Goal: Task Accomplishment & Management: Manage account settings

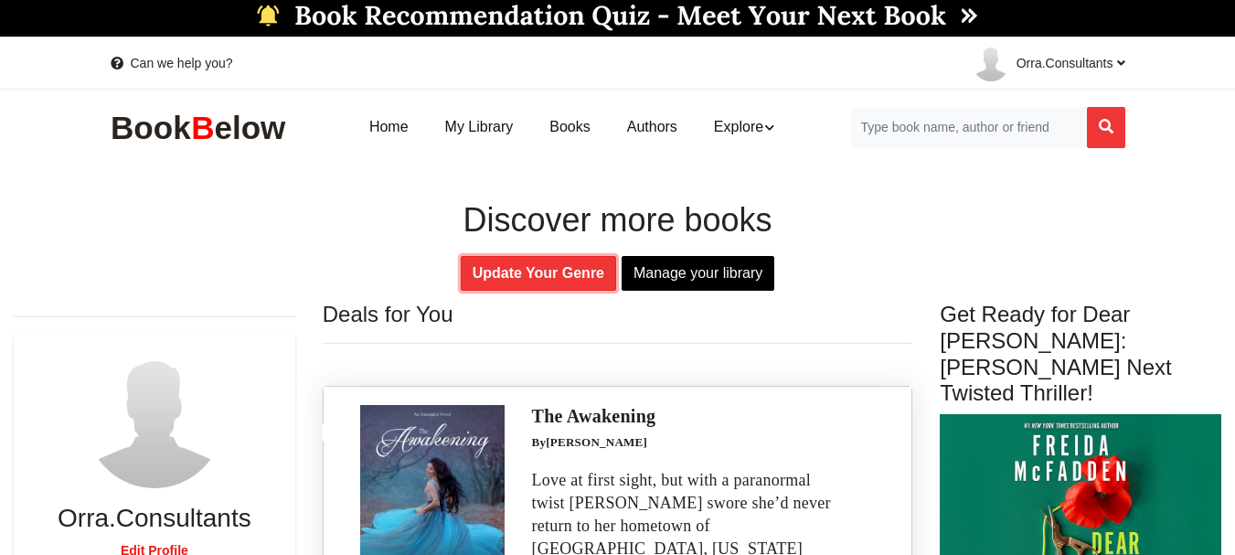
click at [571, 264] on link "Update Your Genre" at bounding box center [538, 273] width 155 height 35
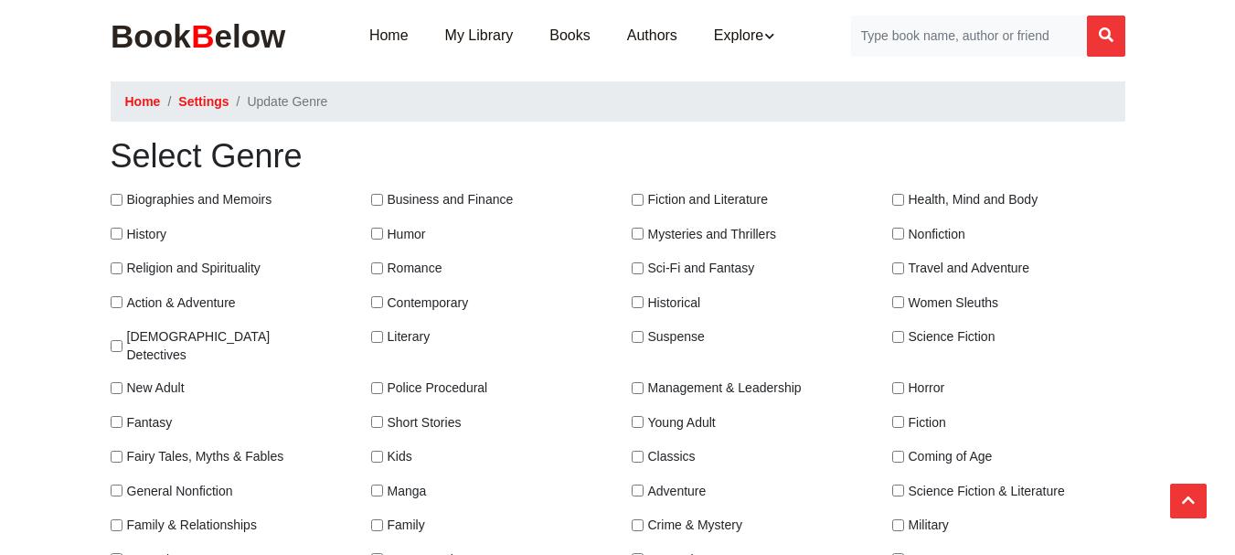
scroll to position [183, 0]
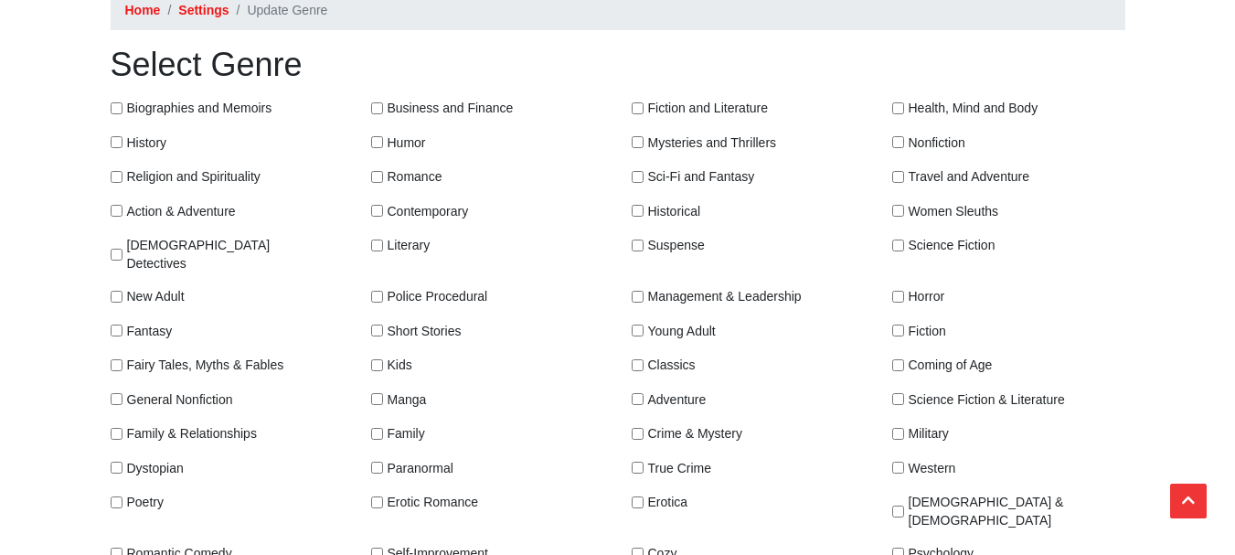
click at [116, 112] on input "Biographies and Memoirs" at bounding box center [117, 108] width 12 height 12
checkbox input "true"
click at [112, 143] on input "History" at bounding box center [117, 142] width 12 height 12
checkbox input "true"
click at [116, 177] on input "Religion and Spirituality" at bounding box center [117, 177] width 12 height 12
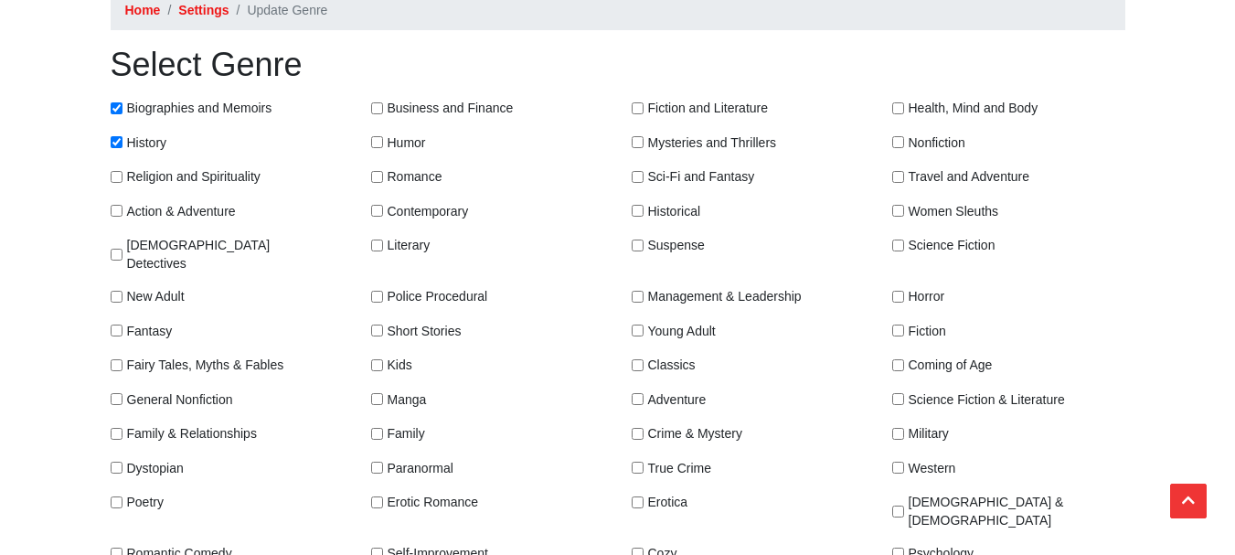
checkbox input "true"
click at [376, 107] on input "Business and Finance" at bounding box center [377, 108] width 12 height 12
checkbox input "true"
click at [644, 107] on div "Fiction and Literature" at bounding box center [700, 108] width 137 height 18
click at [901, 107] on input "Health, Mind and Body" at bounding box center [899, 108] width 12 height 12
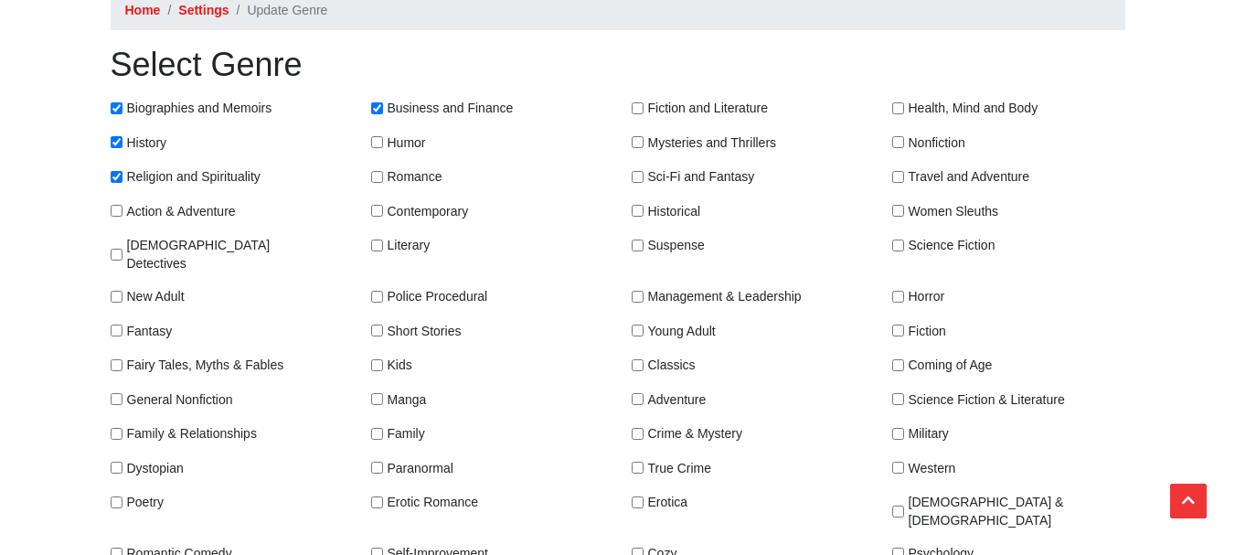
checkbox input "true"
click at [644, 107] on div "Fiction and Literature" at bounding box center [700, 108] width 137 height 18
click at [637, 108] on input "Fiction and Literature" at bounding box center [638, 108] width 12 height 12
checkbox input "true"
click at [901, 144] on input "Nonfiction" at bounding box center [899, 142] width 12 height 12
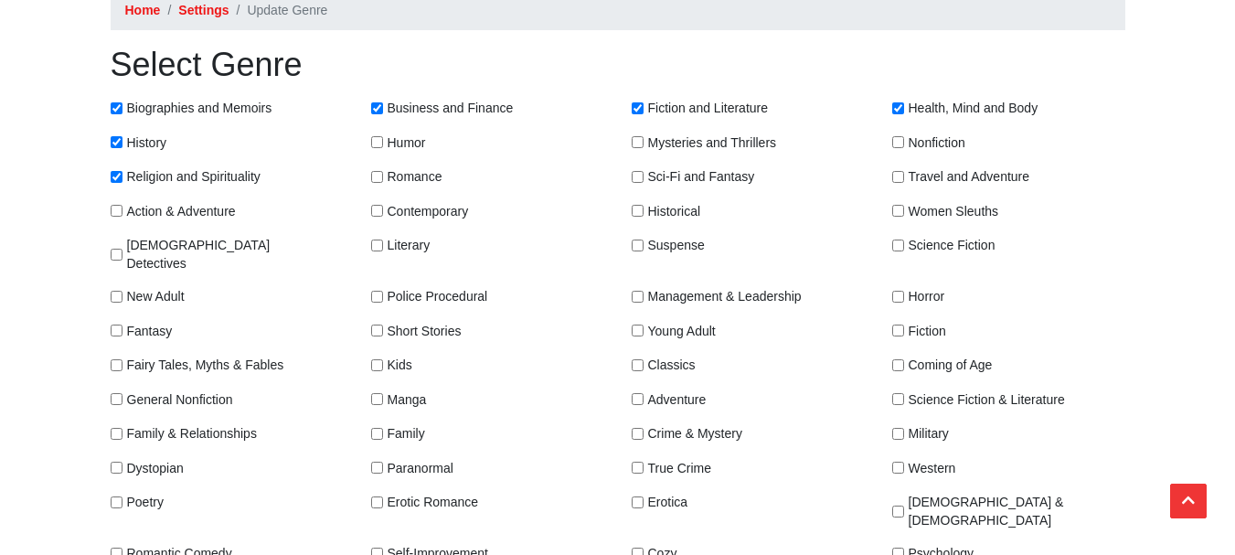
checkbox input "true"
click at [640, 141] on input "Mysteries and Thrillers" at bounding box center [638, 142] width 12 height 12
checkbox input "true"
click at [377, 140] on input "Humor" at bounding box center [377, 142] width 12 height 12
checkbox input "true"
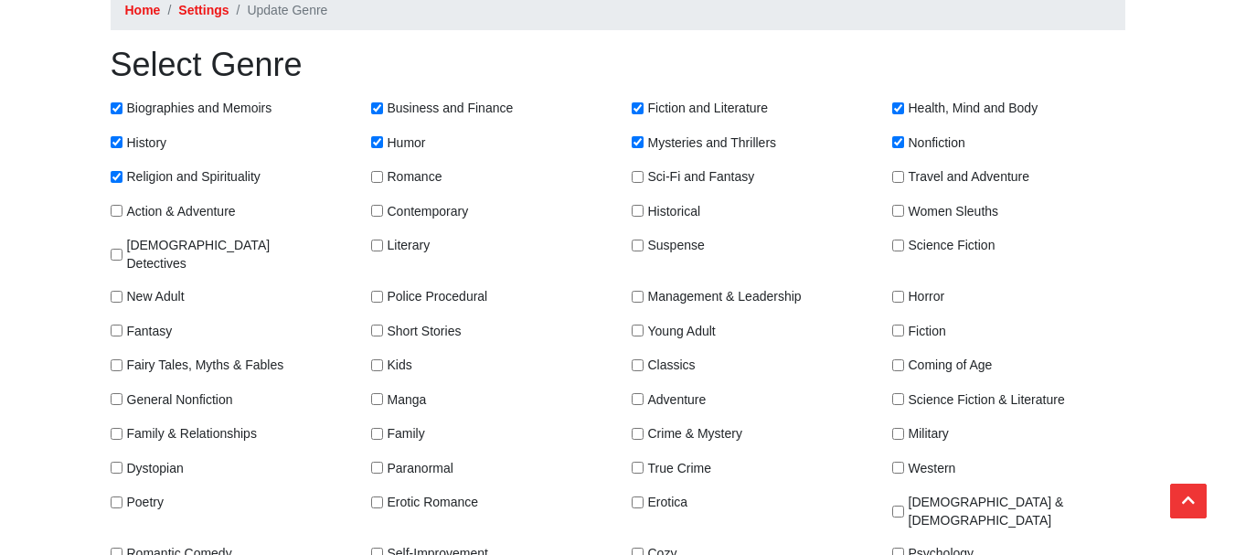
click at [378, 176] on input "Romance" at bounding box center [377, 177] width 12 height 12
checkbox input "true"
click at [643, 174] on input "Sci-Fi and Fantasy" at bounding box center [638, 177] width 12 height 12
checkbox input "true"
click at [900, 176] on input "Travel and Adventure" at bounding box center [899, 177] width 12 height 12
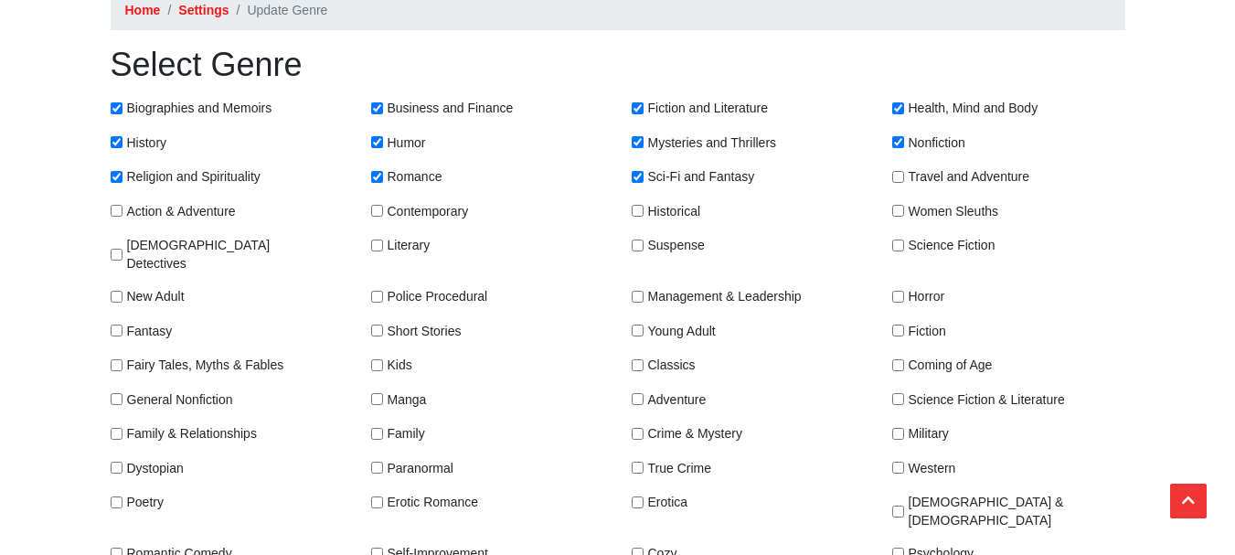
checkbox input "true"
click at [898, 213] on input "Women Sleuths" at bounding box center [899, 211] width 12 height 12
checkbox input "true"
click at [634, 208] on input "Historical" at bounding box center [638, 211] width 12 height 12
checkbox input "true"
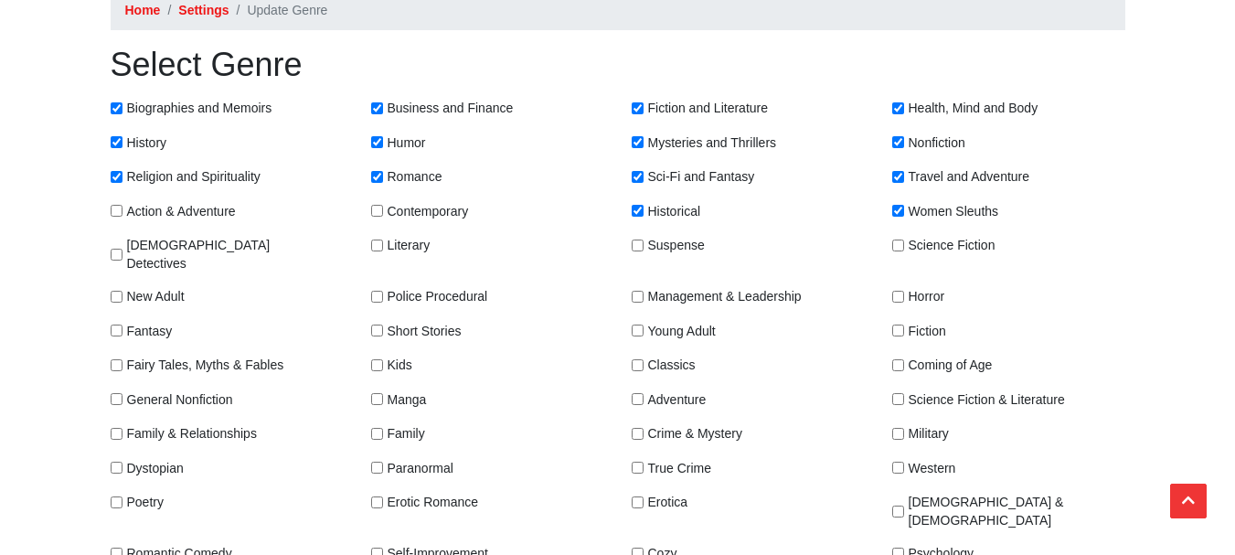
click at [377, 209] on input "Contemporary" at bounding box center [377, 211] width 12 height 12
checkbox input "true"
click at [118, 208] on input "Action & Adventure" at bounding box center [117, 211] width 12 height 12
checkbox input "true"
click at [117, 249] on input "[DEMOGRAPHIC_DATA] Detectives" at bounding box center [117, 255] width 12 height 12
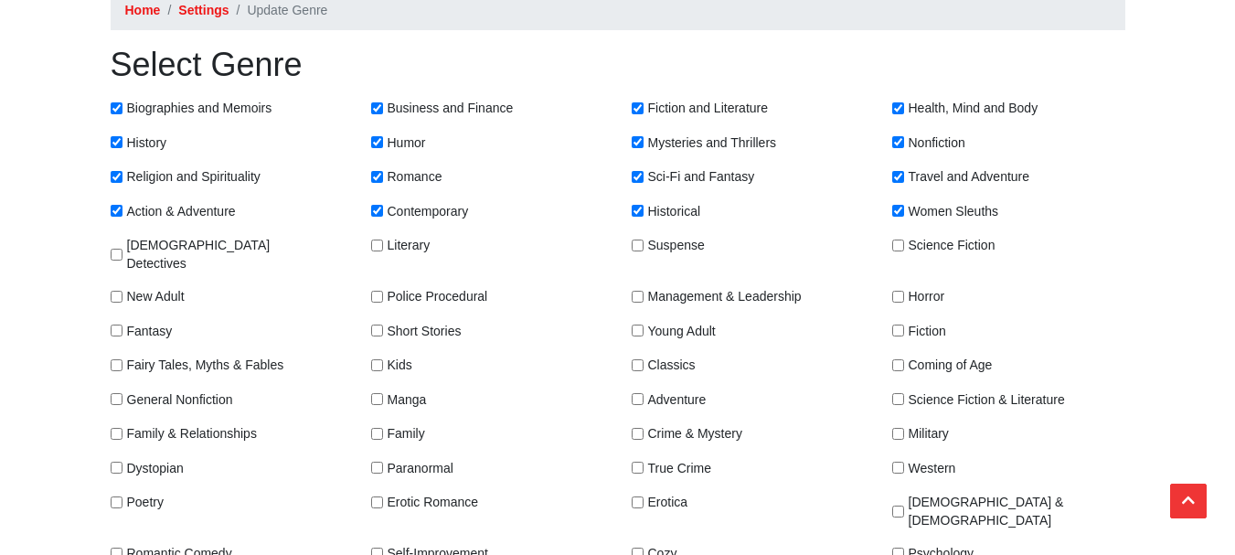
checkbox input "true"
click at [380, 242] on input "Literary" at bounding box center [377, 246] width 12 height 12
checkbox input "true"
click at [643, 246] on input "Suspense" at bounding box center [638, 246] width 12 height 12
checkbox input "true"
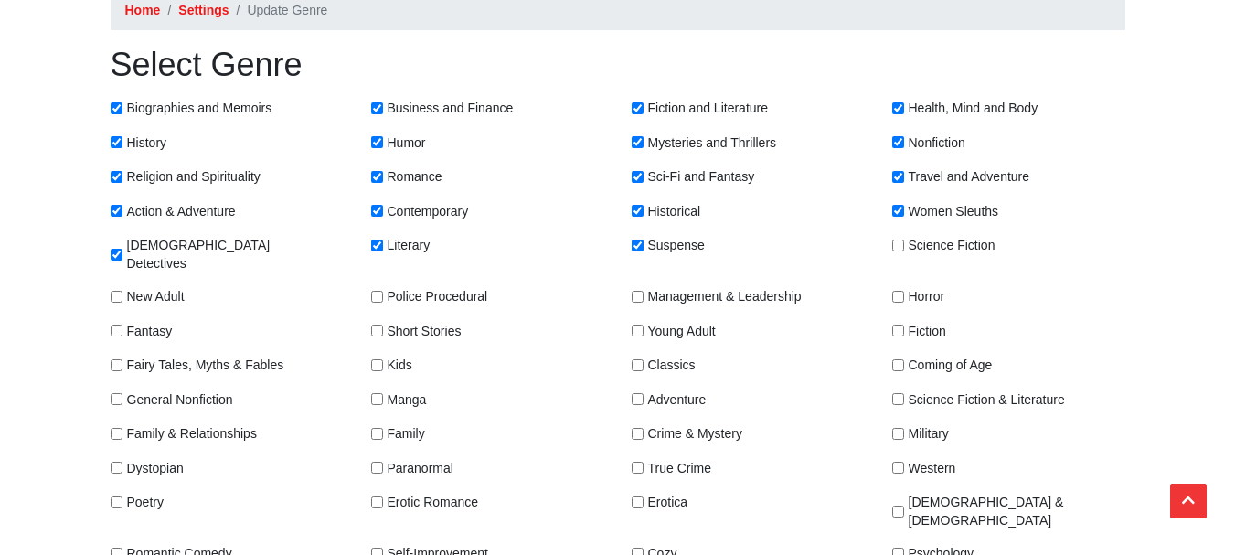
click at [898, 244] on input "Science Fiction" at bounding box center [899, 246] width 12 height 12
checkbox input "true"
click at [898, 291] on input "Horror" at bounding box center [899, 297] width 12 height 12
checkbox input "true"
click at [899, 325] on input "Fiction" at bounding box center [899, 331] width 12 height 12
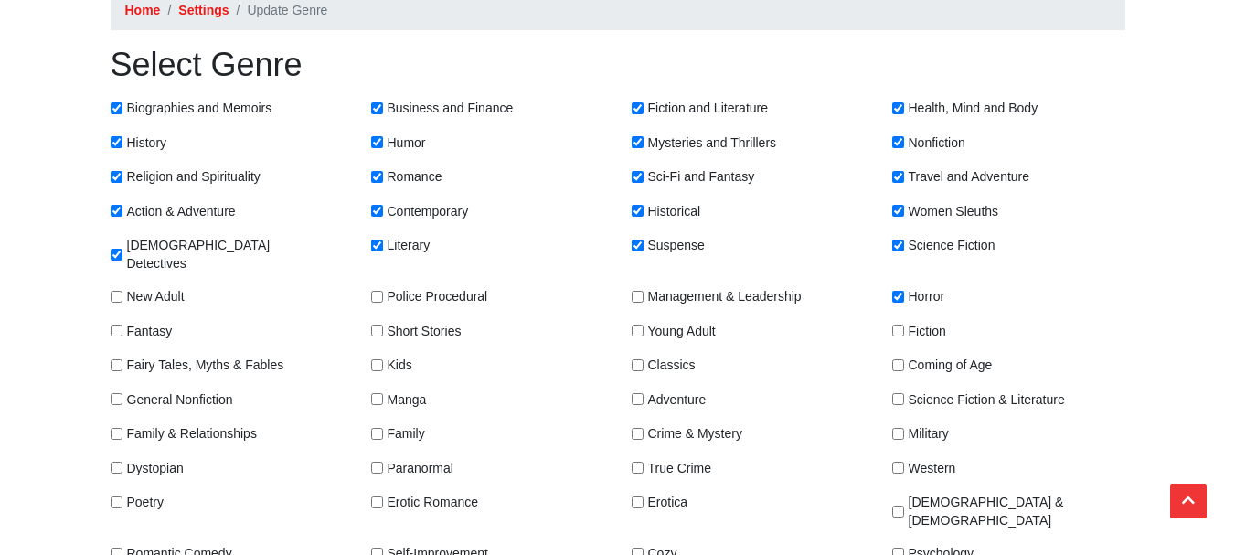
checkbox input "true"
click at [640, 325] on input "Young Adult" at bounding box center [638, 331] width 12 height 12
checkbox input "true"
click at [636, 291] on input "Management & Leadership" at bounding box center [638, 297] width 12 height 12
checkbox input "true"
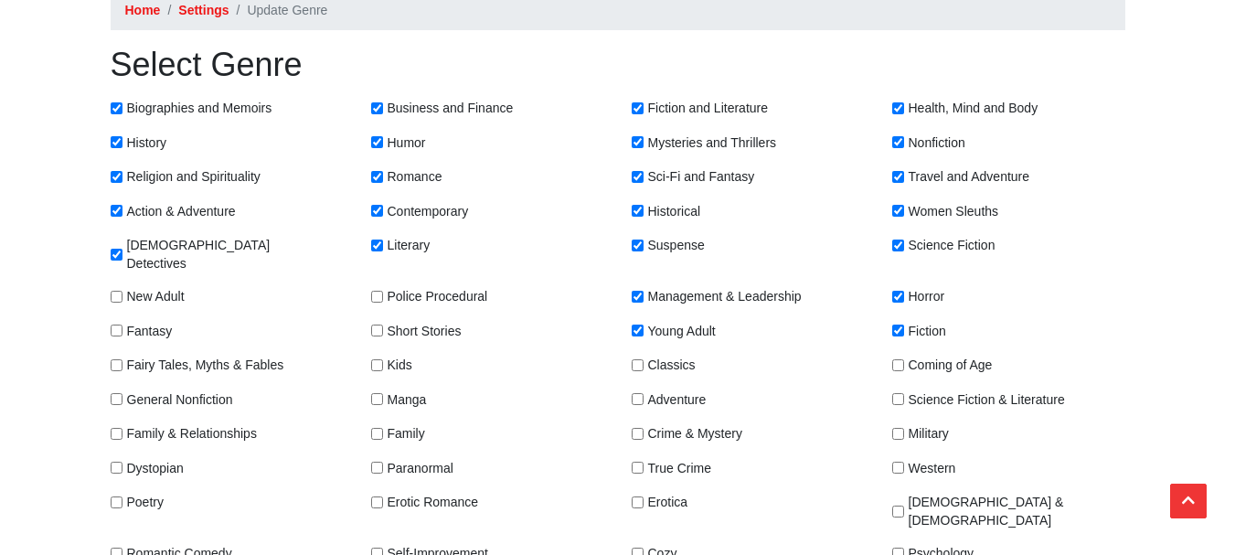
click at [373, 291] on input "Police Procedural" at bounding box center [377, 297] width 12 height 12
checkbox input "true"
click at [378, 325] on input "Short Stories" at bounding box center [377, 331] width 12 height 12
checkbox input "true"
click at [121, 325] on input "Fantasy" at bounding box center [117, 331] width 12 height 12
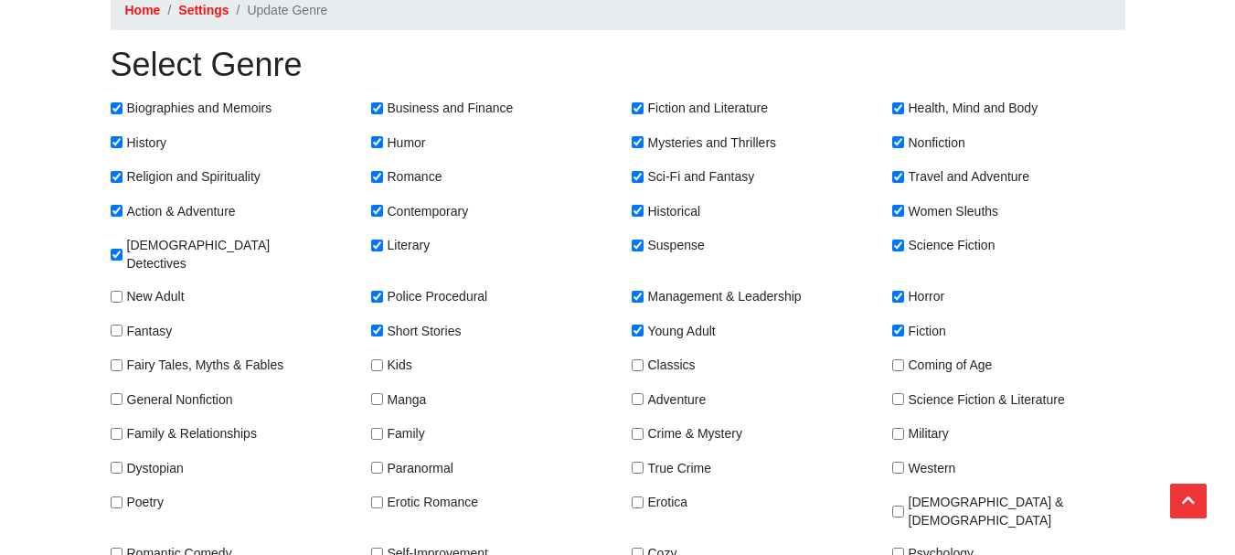
checkbox input "true"
click at [116, 291] on input "New Adult" at bounding box center [117, 297] width 12 height 12
checkbox input "true"
click at [114, 359] on input "Fairy Tales, Myths & Fables" at bounding box center [117, 365] width 12 height 12
checkbox input "true"
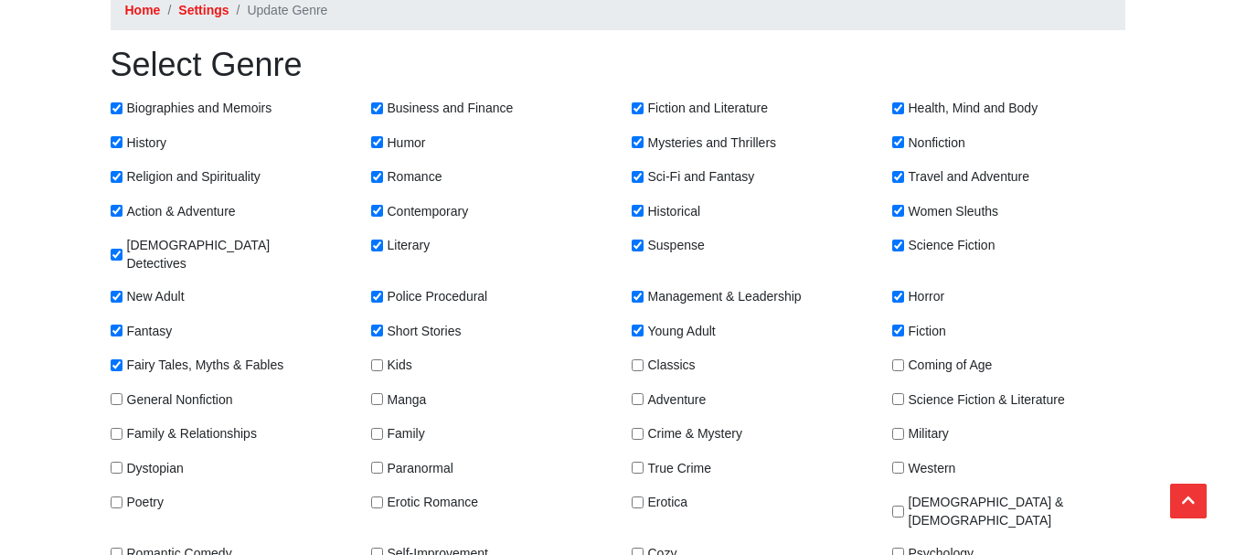
click at [114, 393] on input "General Nonfiction" at bounding box center [117, 399] width 12 height 12
checkbox input "true"
click at [382, 393] on input "Manga" at bounding box center [377, 399] width 12 height 12
checkbox input "true"
click at [380, 359] on input "Kids" at bounding box center [377, 365] width 12 height 12
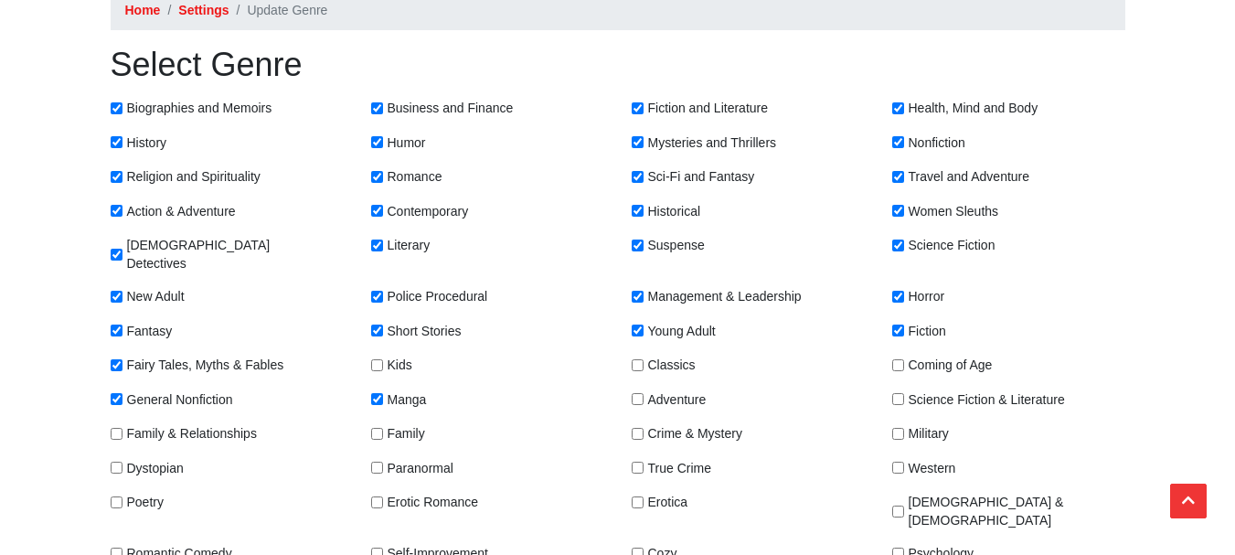
checkbox input "true"
click at [641, 359] on input "Classics" at bounding box center [638, 365] width 12 height 12
checkbox input "true"
click at [636, 393] on input "Adventure" at bounding box center [638, 399] width 12 height 12
checkbox input "true"
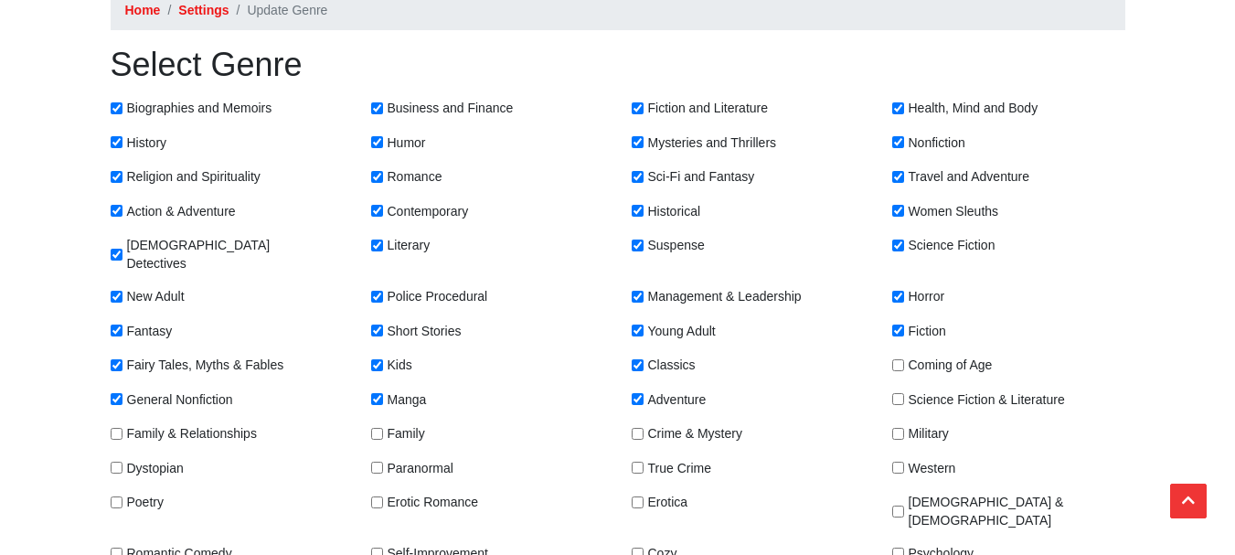
click at [904, 393] on input "Science Fiction & Literature" at bounding box center [899, 399] width 12 height 12
checkbox input "true"
click at [899, 359] on input "Coming of Age" at bounding box center [899, 365] width 12 height 12
checkbox input "true"
click at [900, 428] on input "Military" at bounding box center [899, 434] width 12 height 12
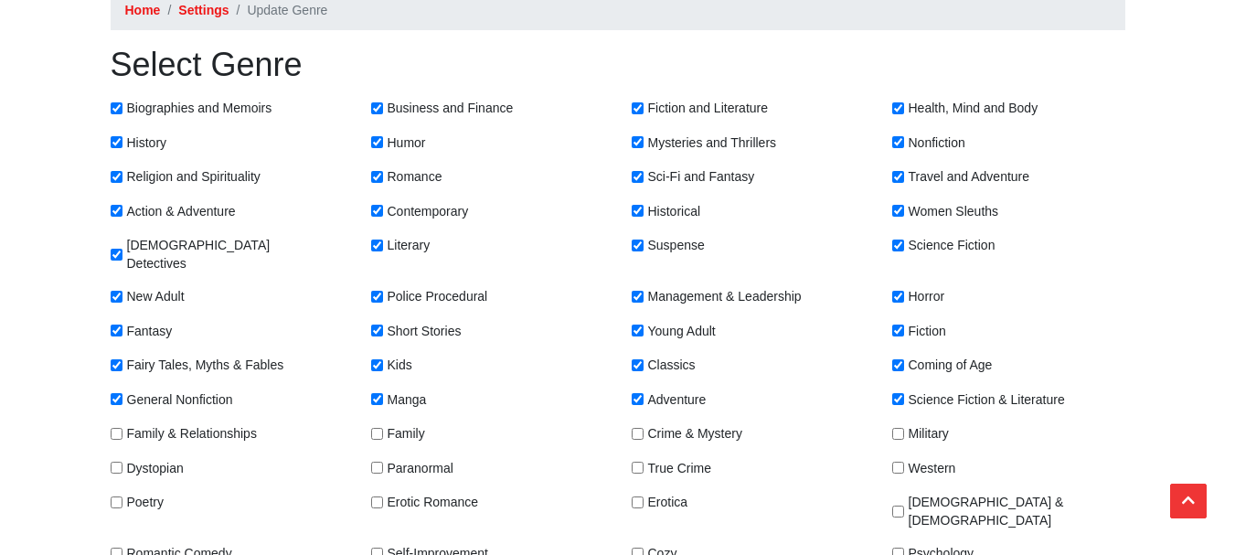
checkbox input "true"
click at [895, 462] on input "Western" at bounding box center [899, 468] width 12 height 12
checkbox input "true"
click at [895, 506] on input "[DEMOGRAPHIC_DATA] & [DEMOGRAPHIC_DATA]" at bounding box center [899, 512] width 12 height 12
checkbox input "true"
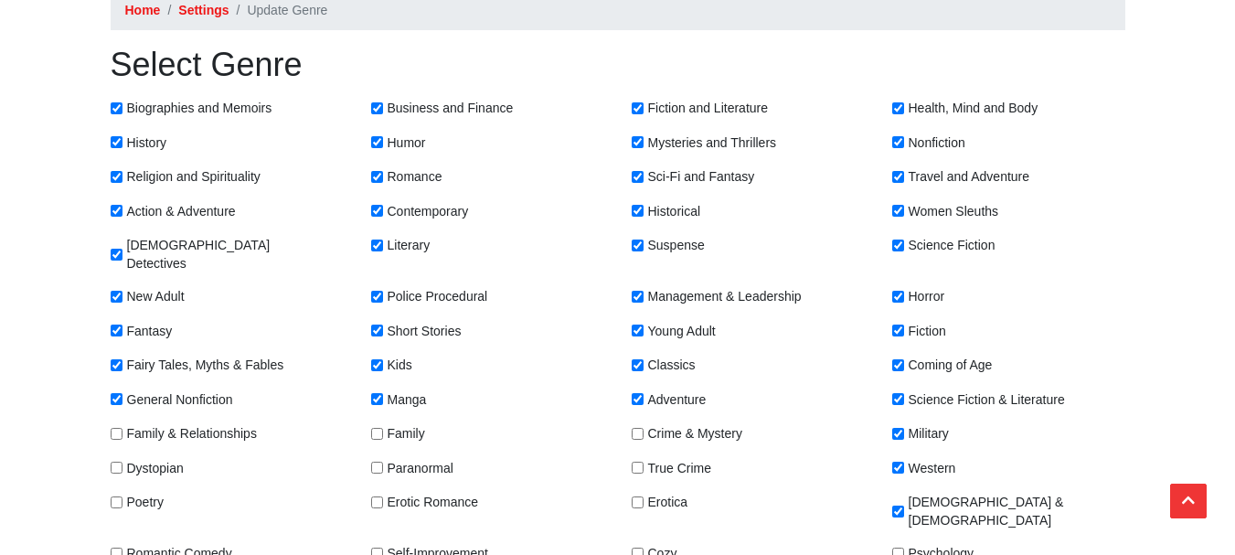
click at [901, 548] on input "Psychology" at bounding box center [899, 554] width 12 height 12
checkbox input "true"
click at [630, 544] on div "Cozy" at bounding box center [748, 554] width 261 height 20
click at [636, 548] on input "Cozy" at bounding box center [638, 554] width 12 height 12
checkbox input "true"
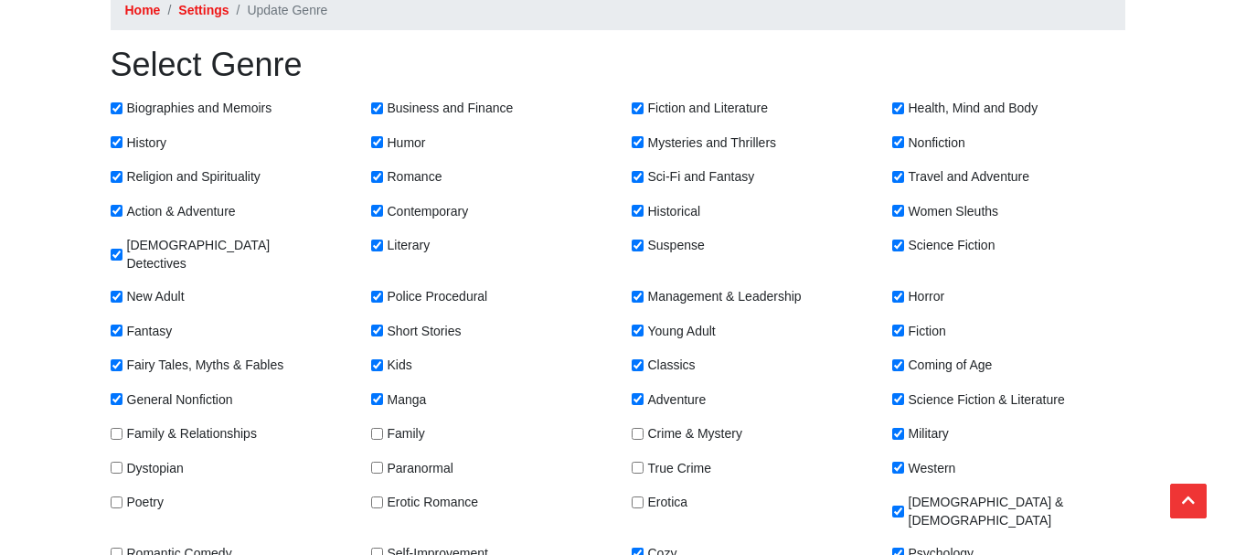
click at [636, 497] on input "Erotica" at bounding box center [638, 503] width 12 height 12
checkbox input "true"
click at [641, 462] on input "True Crime" at bounding box center [638, 468] width 12 height 12
checkbox input "true"
click at [641, 428] on input "Crime & Mystery" at bounding box center [638, 434] width 12 height 12
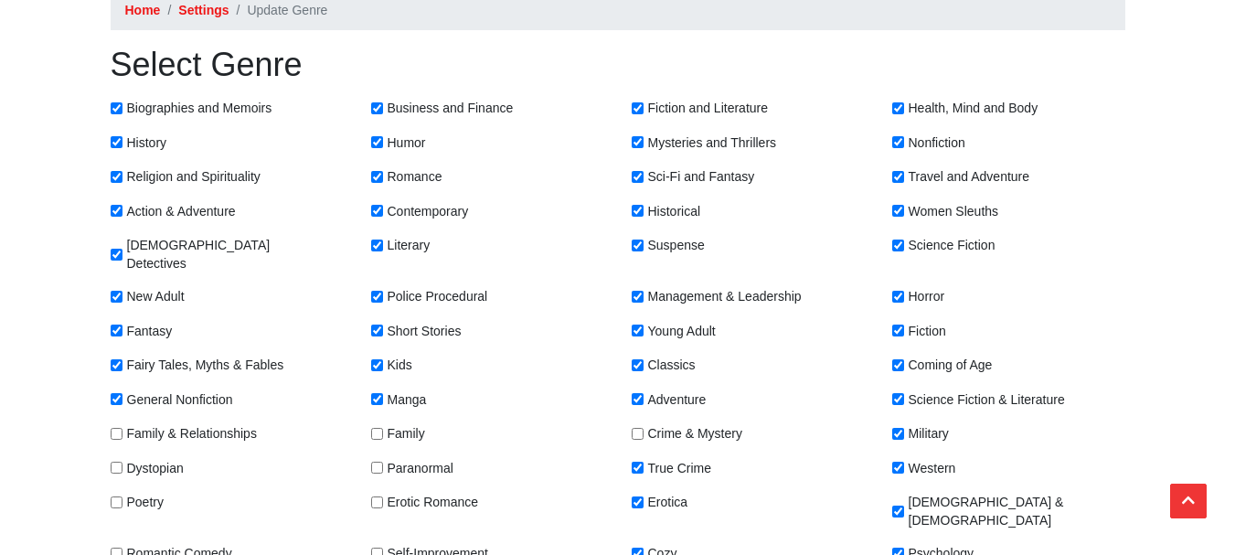
checkbox input "true"
click at [377, 428] on input "Family" at bounding box center [377, 434] width 12 height 12
checkbox input "true"
click at [376, 462] on input "Paranormal" at bounding box center [377, 468] width 12 height 12
checkbox input "true"
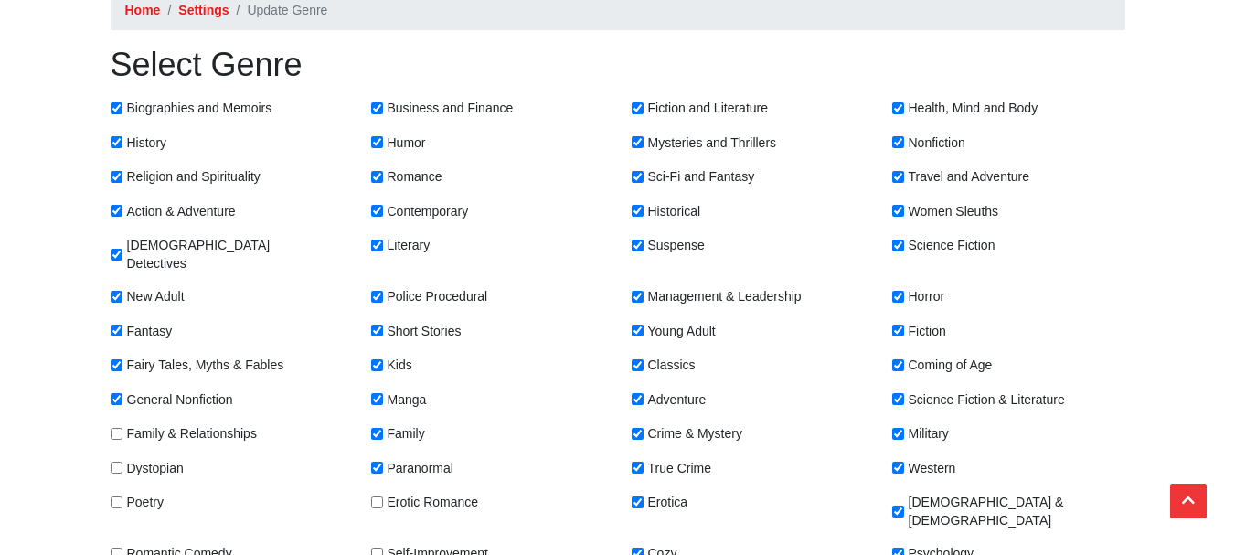
click at [376, 497] on input "Erotic Romance" at bounding box center [377, 503] width 12 height 12
checkbox input "true"
click at [378, 548] on input "Self-Improvement" at bounding box center [377, 554] width 12 height 12
checkbox input "true"
click at [120, 548] on input "Romantic Comedy" at bounding box center [117, 554] width 12 height 12
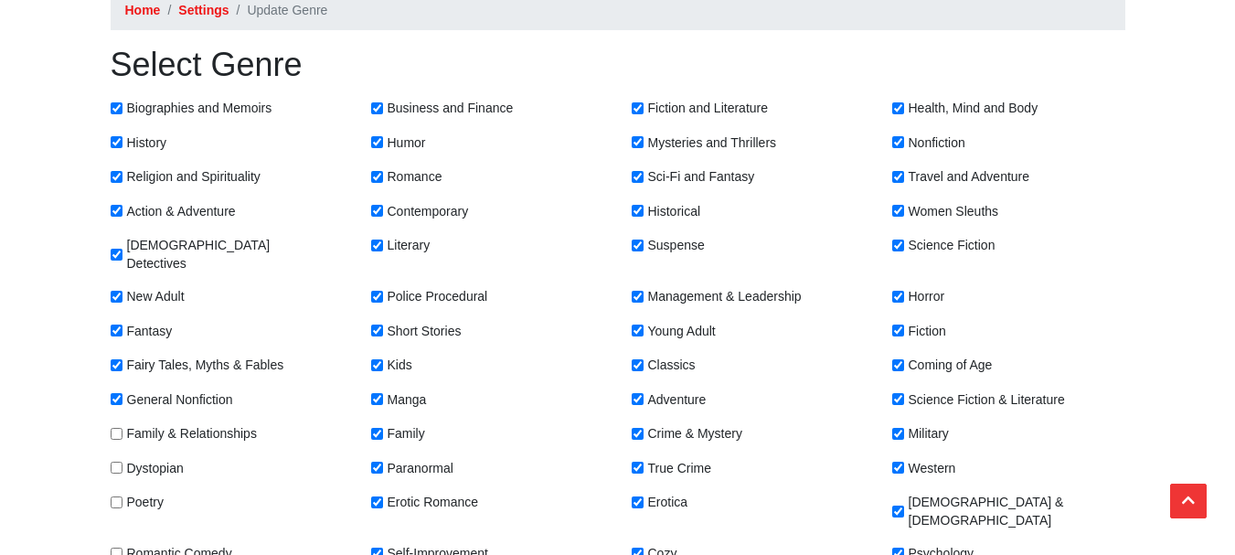
checkbox input "true"
click at [122, 497] on input "Poetry" at bounding box center [117, 503] width 12 height 12
checkbox input "true"
click at [122, 462] on input "Dystopian" at bounding box center [117, 468] width 12 height 12
checkbox input "true"
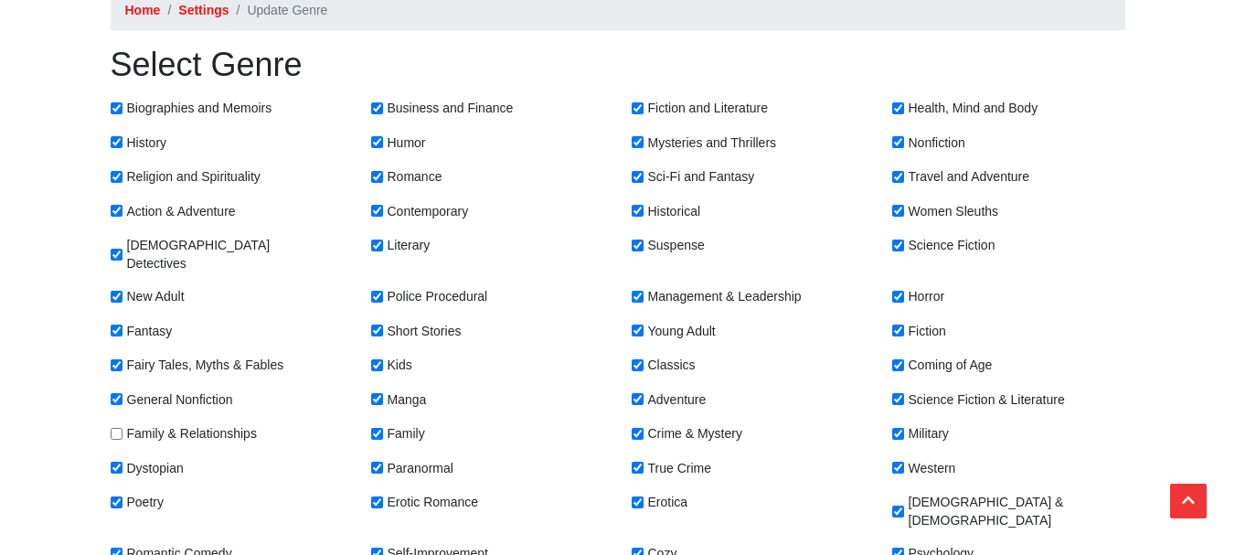
click at [119, 428] on input "Family & Relationships" at bounding box center [117, 434] width 12 height 12
checkbox input "true"
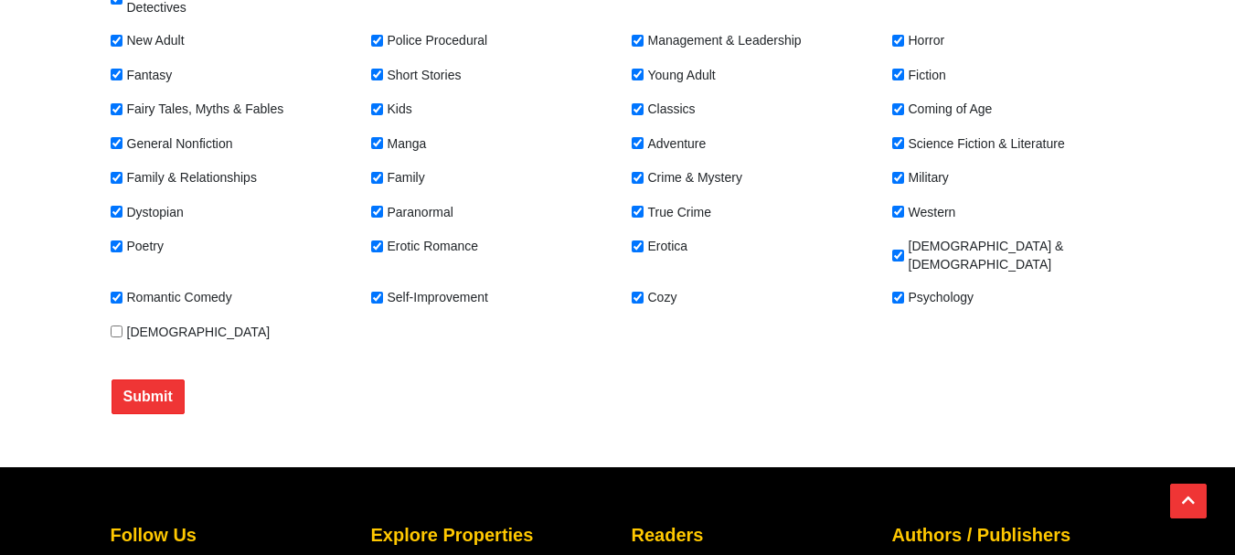
scroll to position [457, 0]
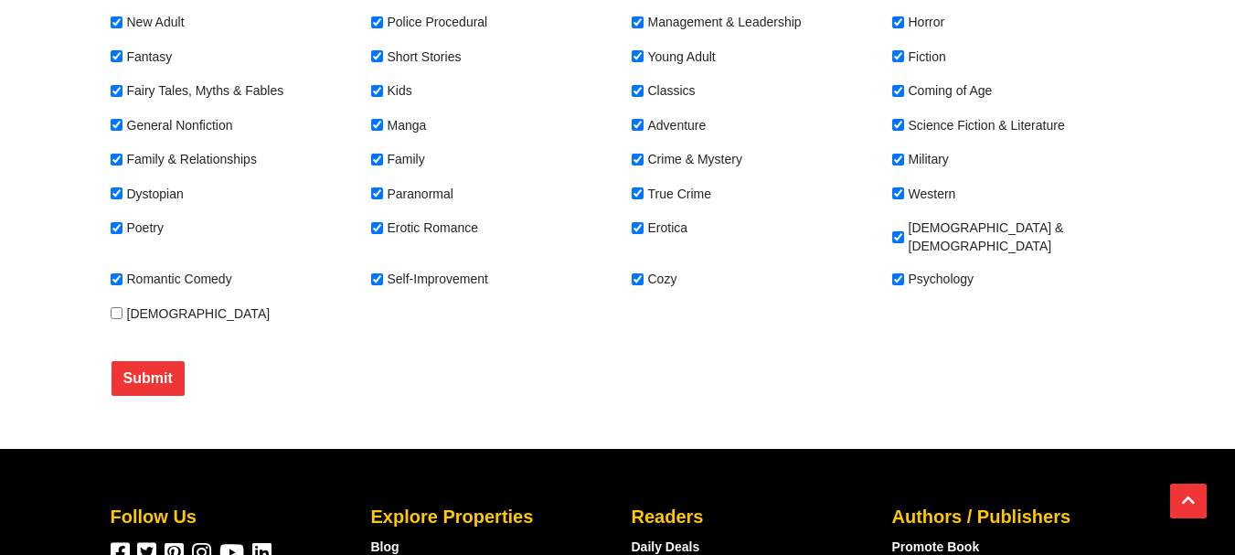
click at [119, 307] on input "[DEMOGRAPHIC_DATA]" at bounding box center [117, 313] width 12 height 12
checkbox input "true"
click at [136, 361] on button "Submit" at bounding box center [148, 378] width 73 height 35
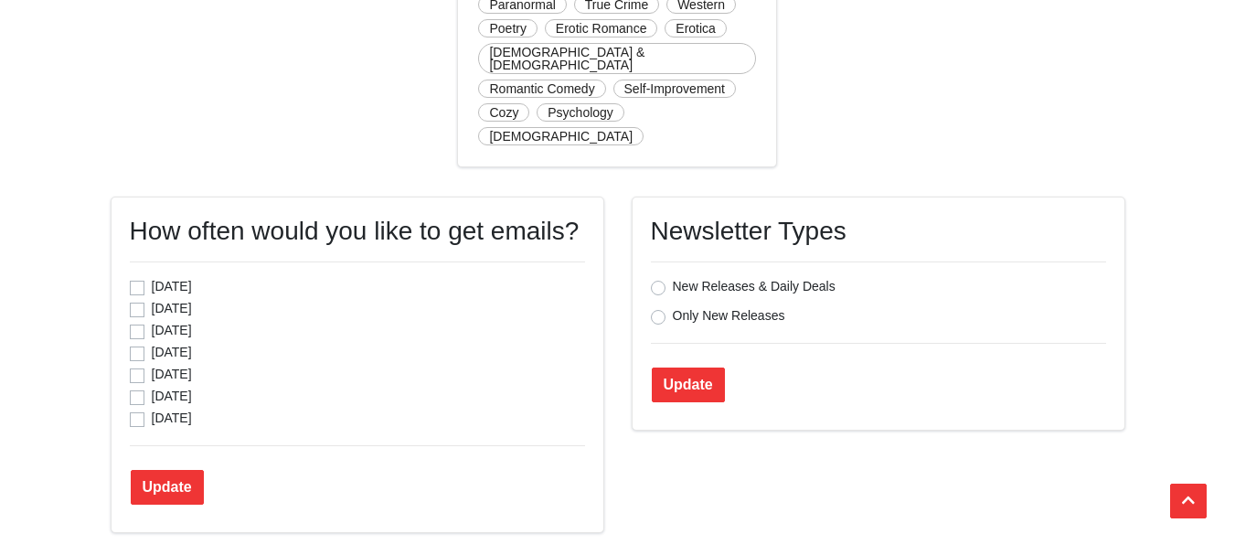
scroll to position [914, 0]
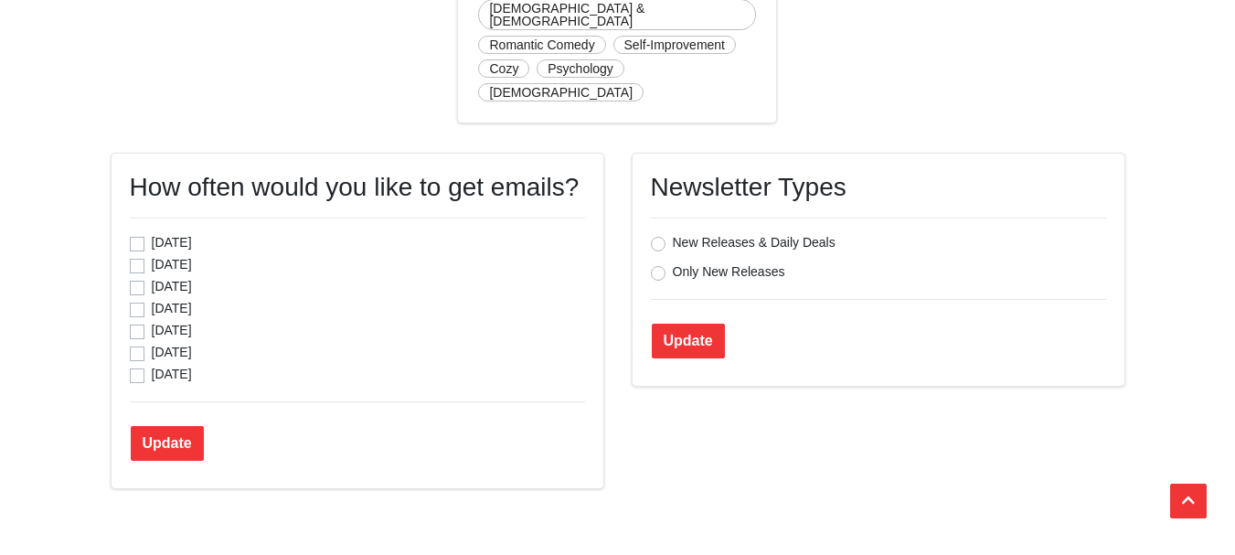
click at [152, 233] on label "[DATE]" at bounding box center [172, 242] width 40 height 18
click at [138, 233] on input "Sunday" at bounding box center [137, 242] width 15 height 18
checkbox input "true"
click at [152, 255] on label "Monday" at bounding box center [172, 264] width 40 height 18
click at [137, 255] on input "Monday" at bounding box center [137, 264] width 15 height 18
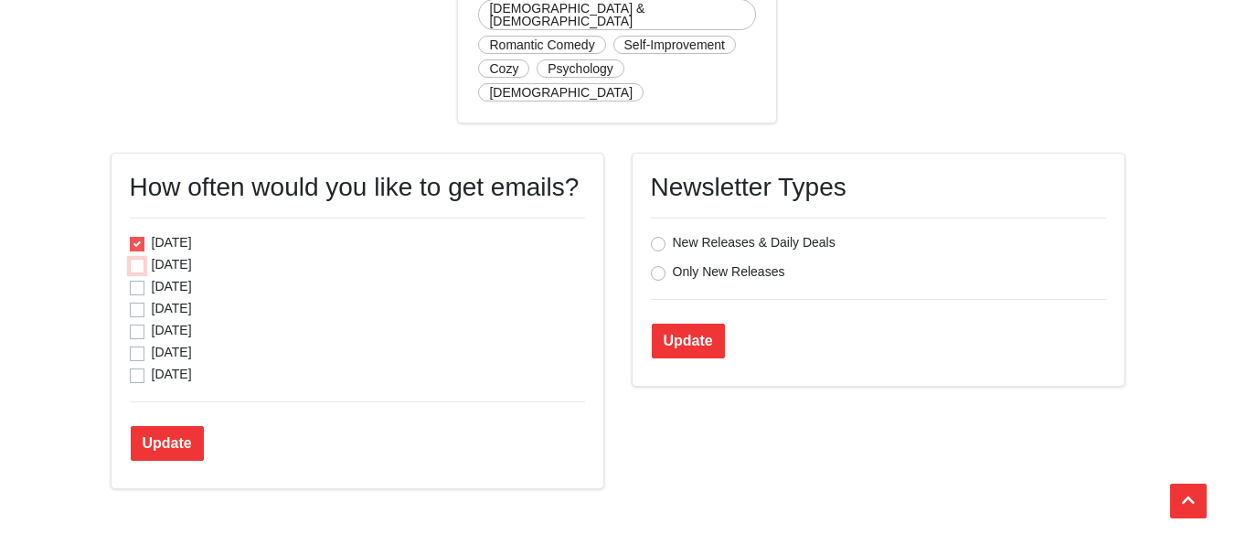
checkbox input "true"
click at [152, 277] on label "Tuesday" at bounding box center [172, 286] width 40 height 18
click at [134, 277] on input "Tuesday" at bounding box center [137, 286] width 15 height 18
checkbox input "true"
click at [152, 299] on label "Wednesday" at bounding box center [172, 308] width 40 height 18
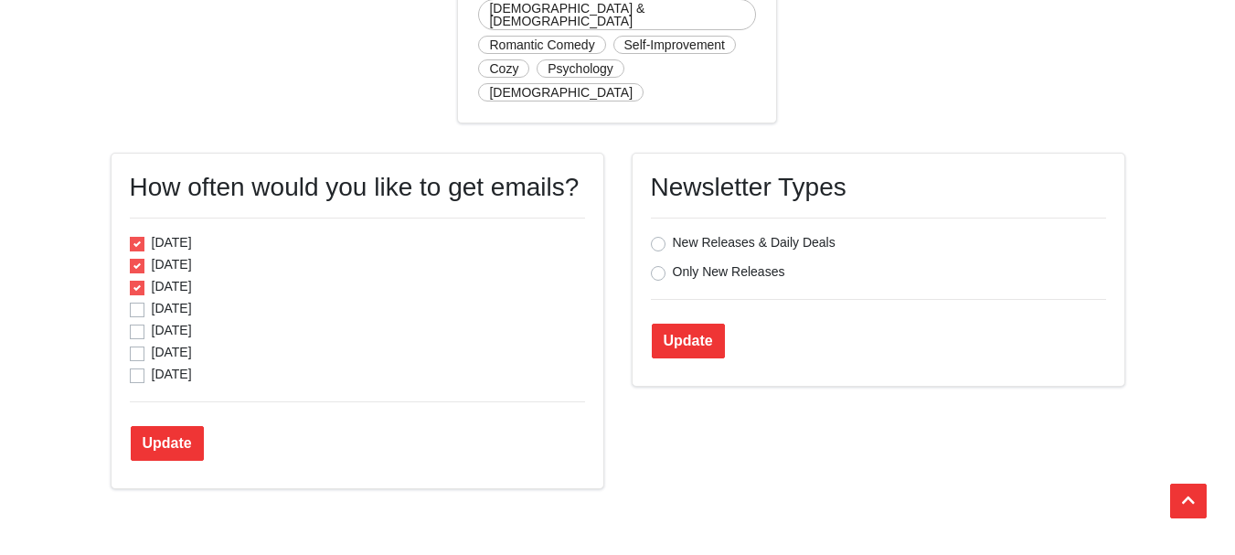
click at [134, 299] on input "Wednesday" at bounding box center [137, 308] width 15 height 18
checkbox input "true"
click at [152, 321] on label "Thursday" at bounding box center [172, 330] width 40 height 18
click at [136, 321] on input "Thursday" at bounding box center [137, 330] width 15 height 18
checkbox input "true"
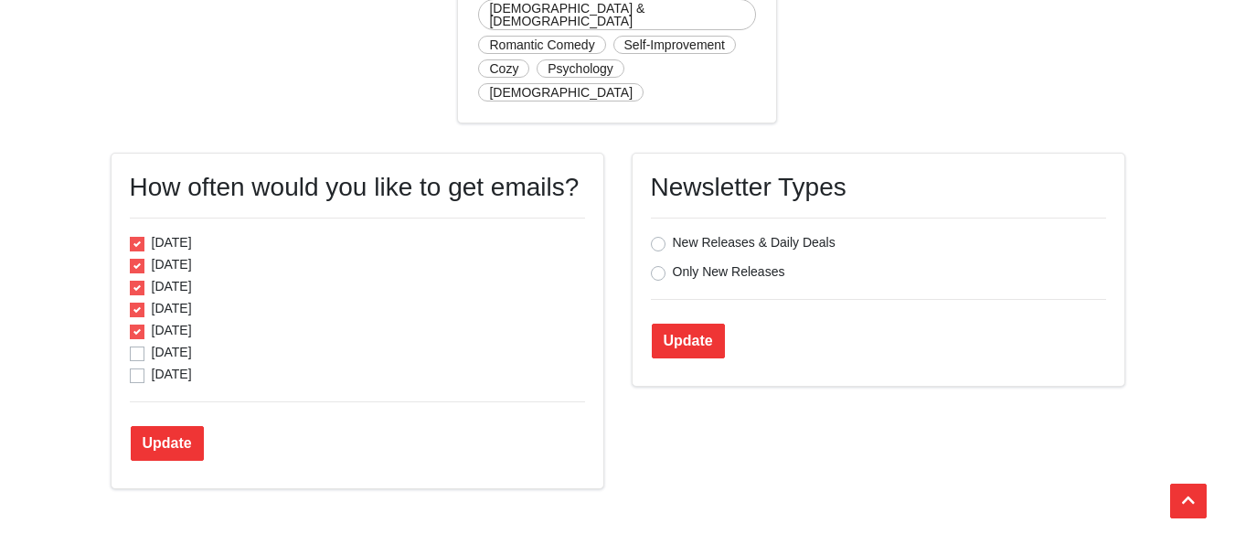
click at [152, 343] on label "Friday" at bounding box center [172, 352] width 40 height 18
click at [136, 343] on input "Friday" at bounding box center [137, 352] width 15 height 18
checkbox input "true"
click at [152, 365] on label "Saturday" at bounding box center [172, 374] width 40 height 18
click at [136, 365] on input "Saturday" at bounding box center [137, 374] width 15 height 18
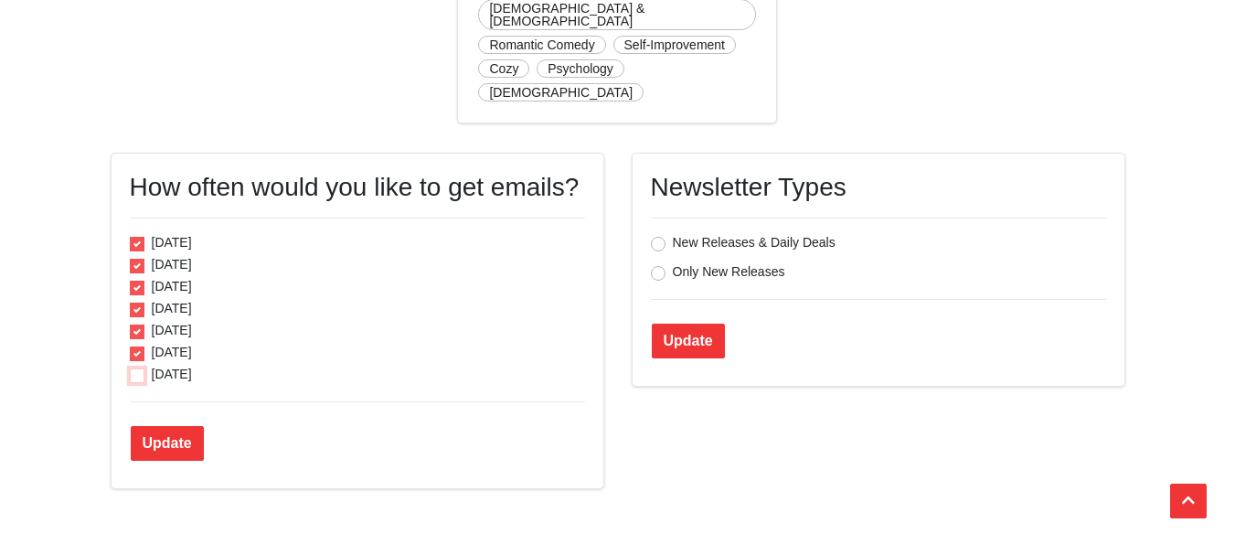
checkbox input "true"
click at [178, 426] on input "Update" at bounding box center [167, 443] width 73 height 35
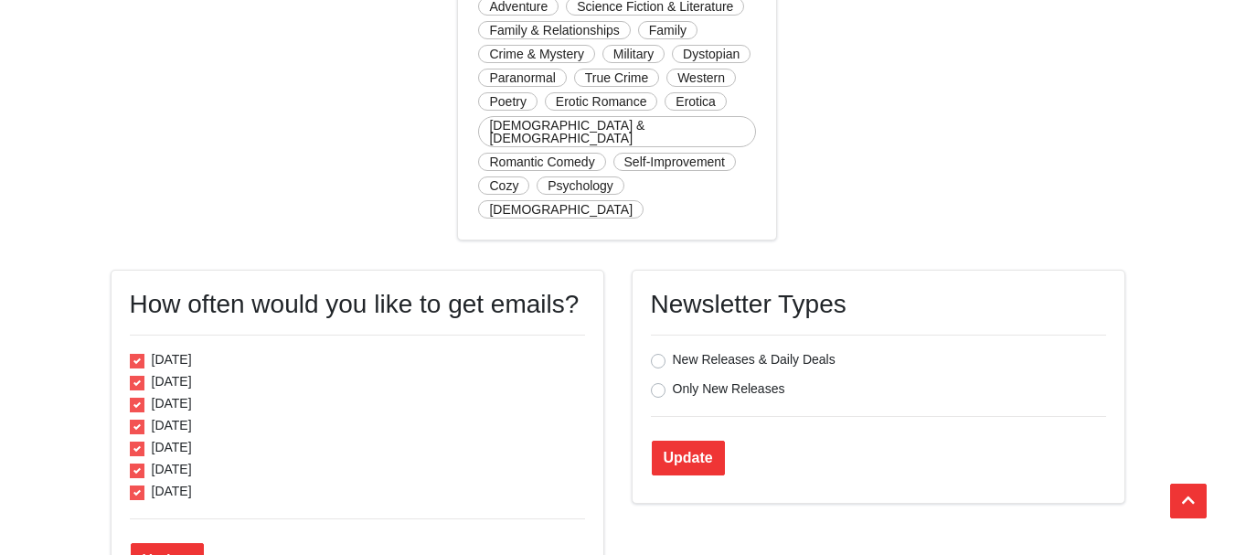
scroll to position [823, 0]
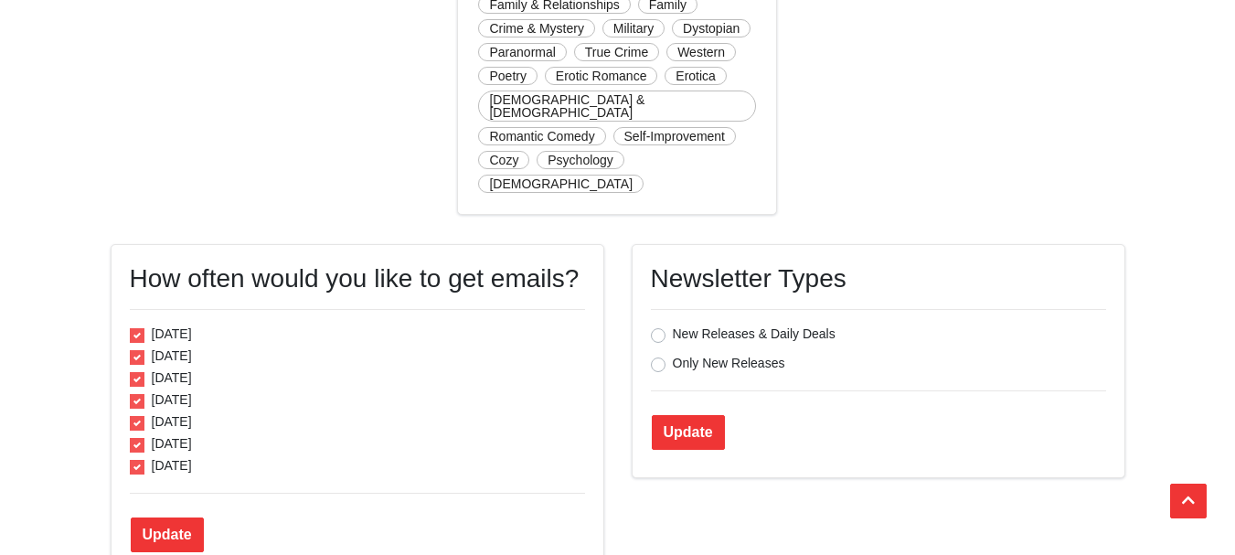
click at [673, 325] on label "New Releases & Daily Deals" at bounding box center [754, 334] width 163 height 18
click at [655, 325] on input "New Releases & Daily Deals" at bounding box center [658, 334] width 15 height 18
radio input "true"
click at [690, 415] on input "Update" at bounding box center [688, 432] width 73 height 35
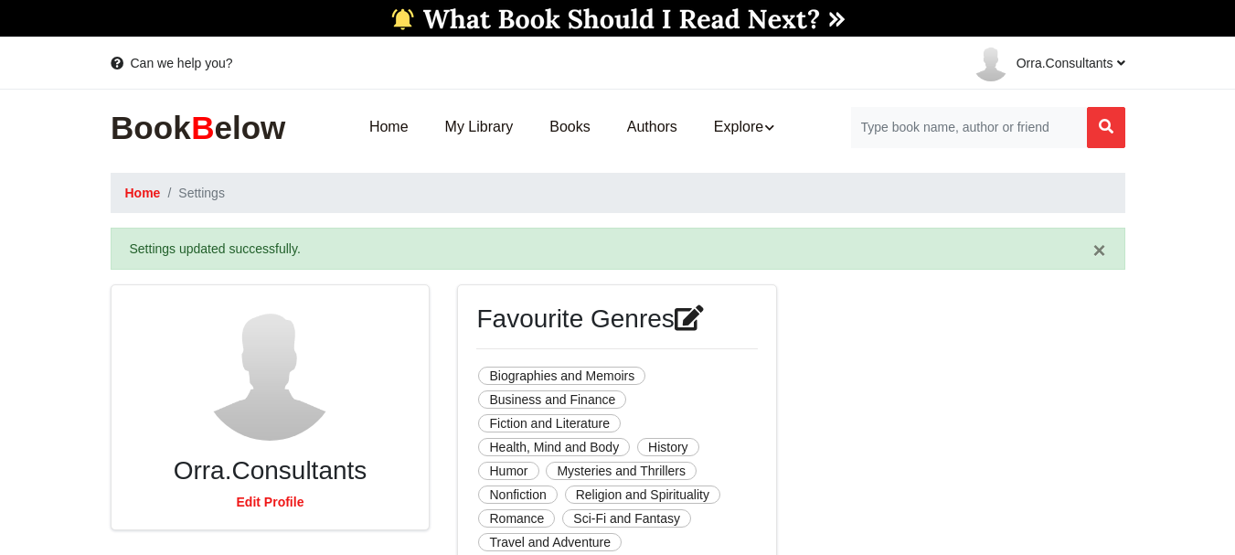
drag, startPoint x: 618, startPoint y: 0, endPoint x: 40, endPoint y: 248, distance: 628.8
click at [134, 195] on link "Home" at bounding box center [143, 193] width 36 height 18
